Goal: Book appointment/travel/reservation

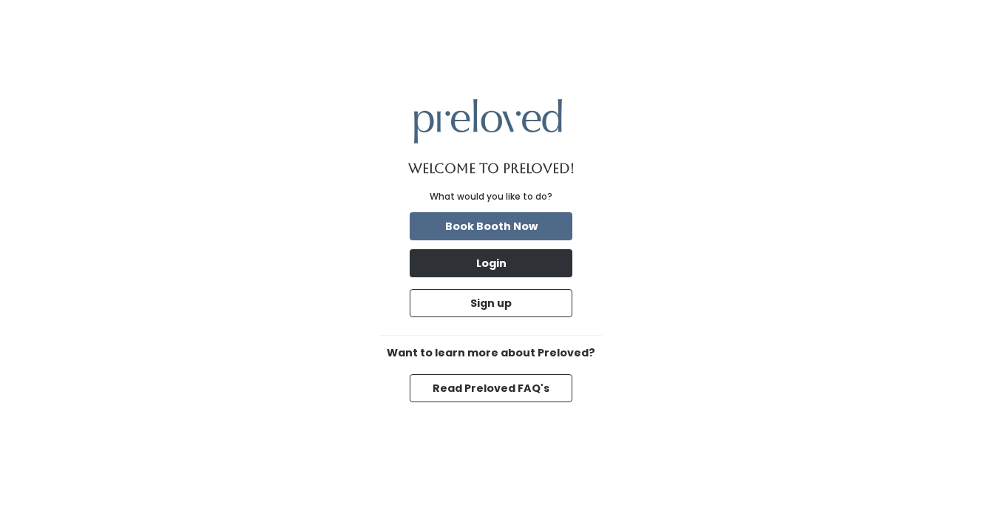
click at [502, 269] on button "Login" at bounding box center [491, 263] width 163 height 28
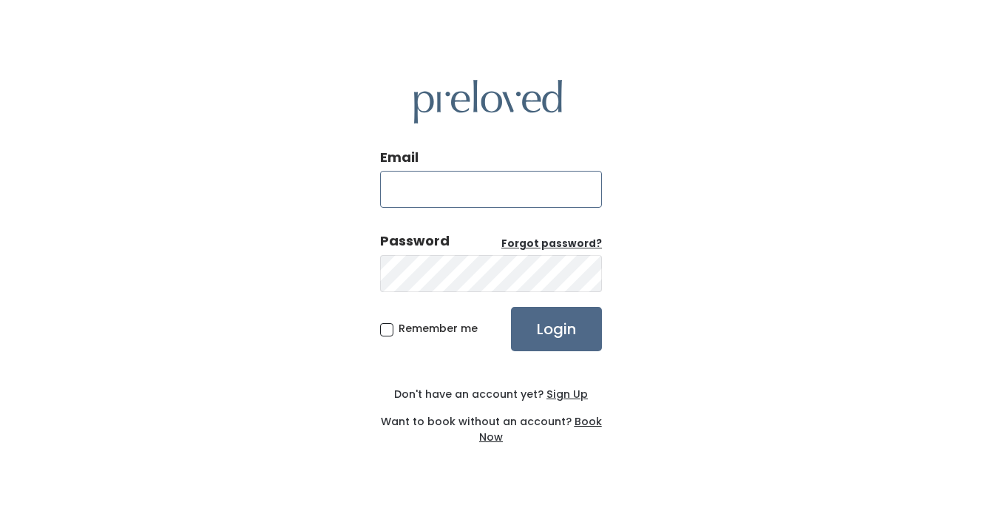
type input "ludmilagpaul@gmail.com"
click at [573, 333] on input "Login" at bounding box center [556, 329] width 91 height 44
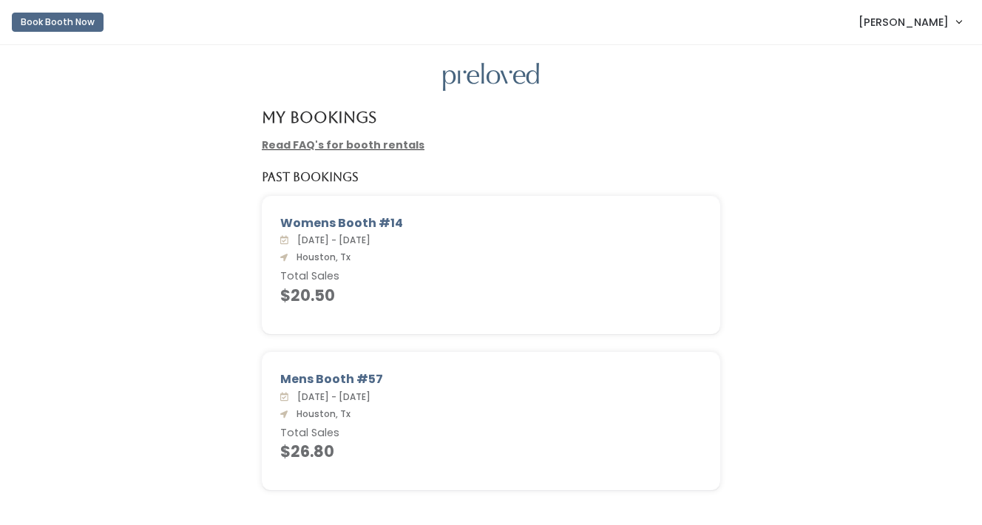
click at [78, 33] on link "Book Booth Now" at bounding box center [58, 22] width 92 height 33
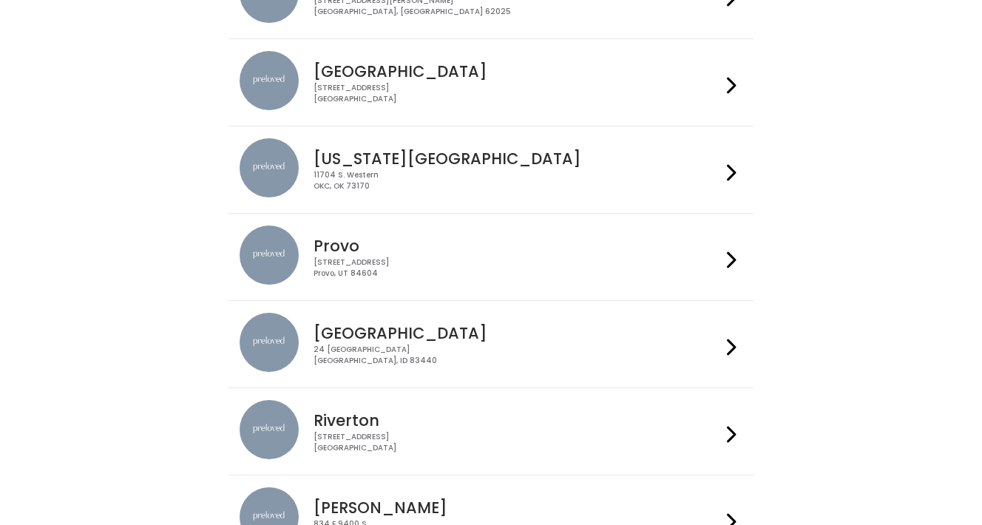
scroll to position [266, 0]
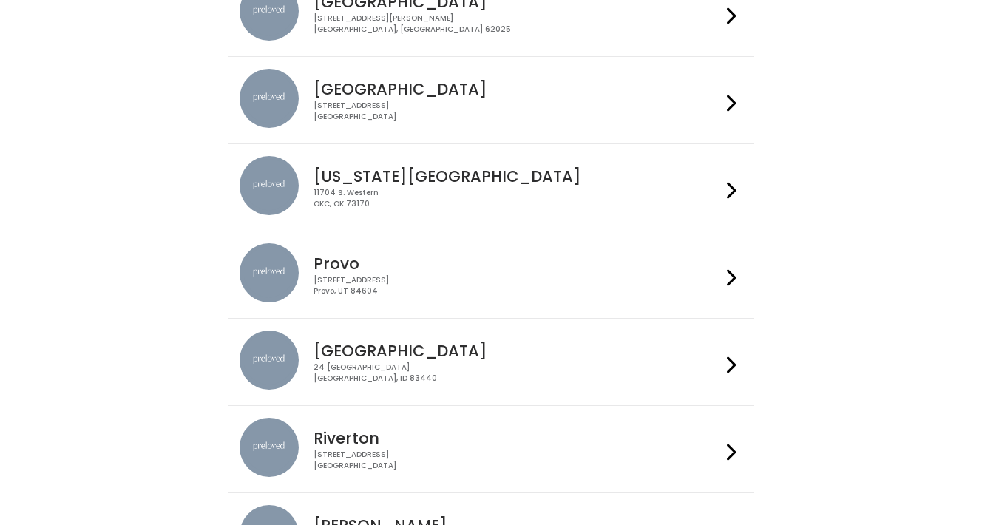
click at [322, 134] on li "[GEOGRAPHIC_DATA] [STREET_ADDRESS]" at bounding box center [491, 101] width 524 height 88
click at [456, 118] on div "[STREET_ADDRESS]" at bounding box center [517, 111] width 407 height 21
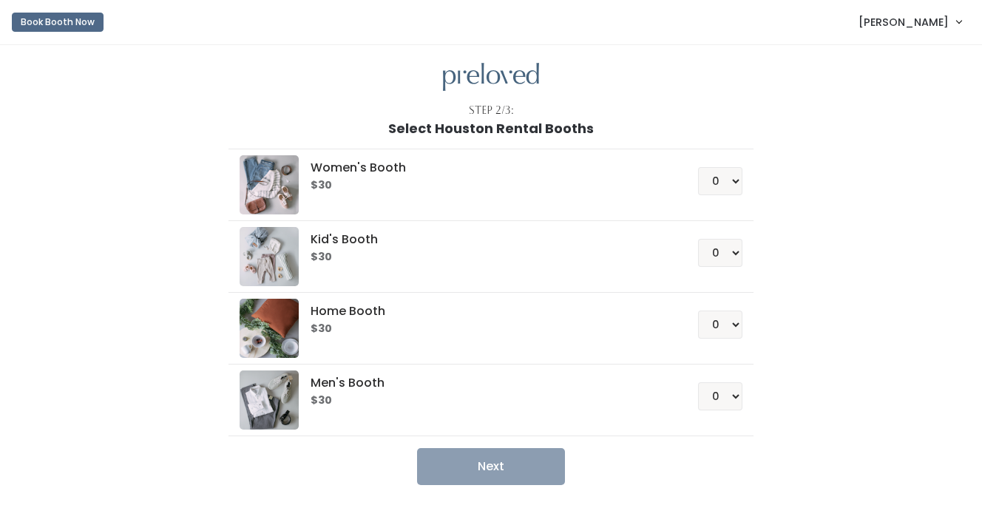
click at [423, 192] on h6 "$30" at bounding box center [486, 186] width 351 height 12
select select "1"
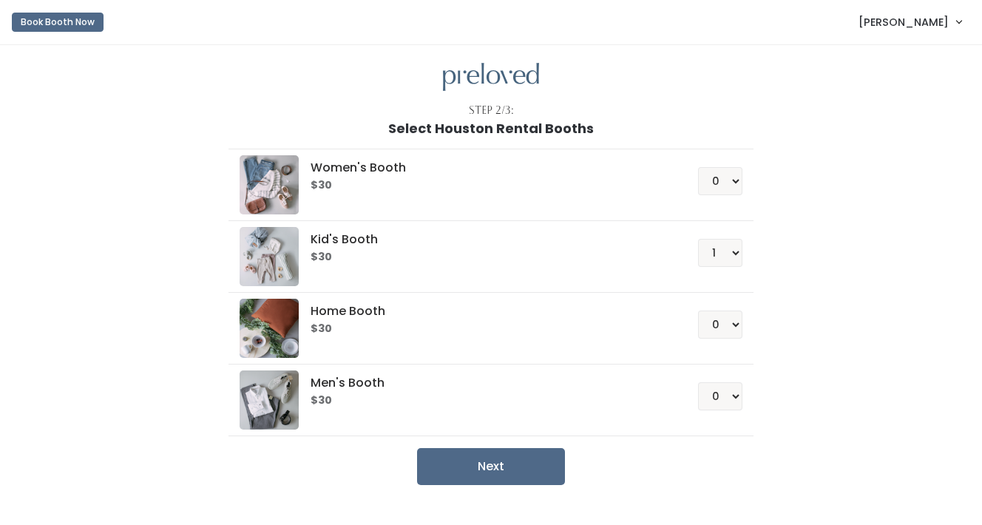
click at [499, 72] on img at bounding box center [491, 77] width 96 height 29
